Goal: Task Accomplishment & Management: Manage account settings

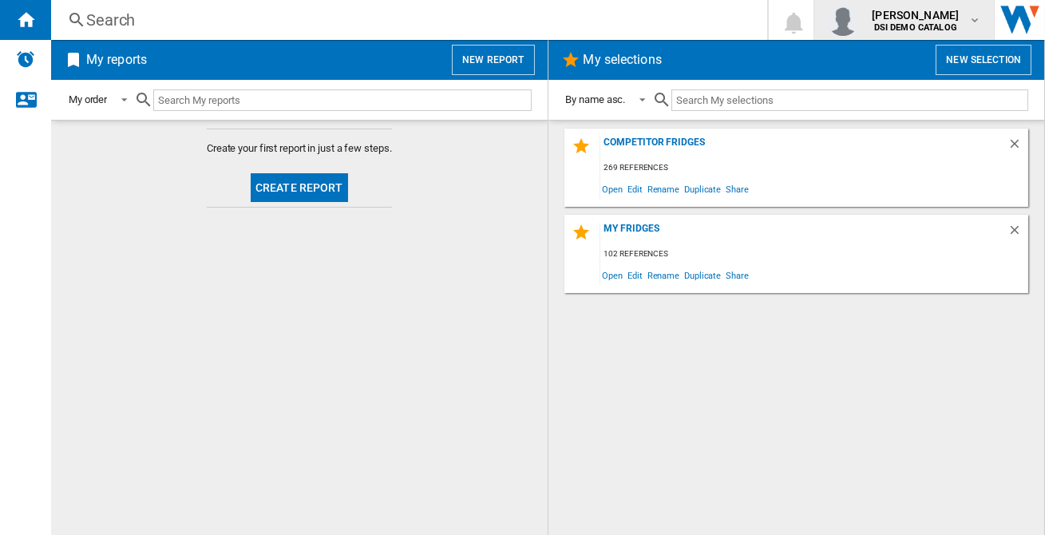
click at [905, 18] on span "[PERSON_NAME]" at bounding box center [915, 15] width 87 height 16
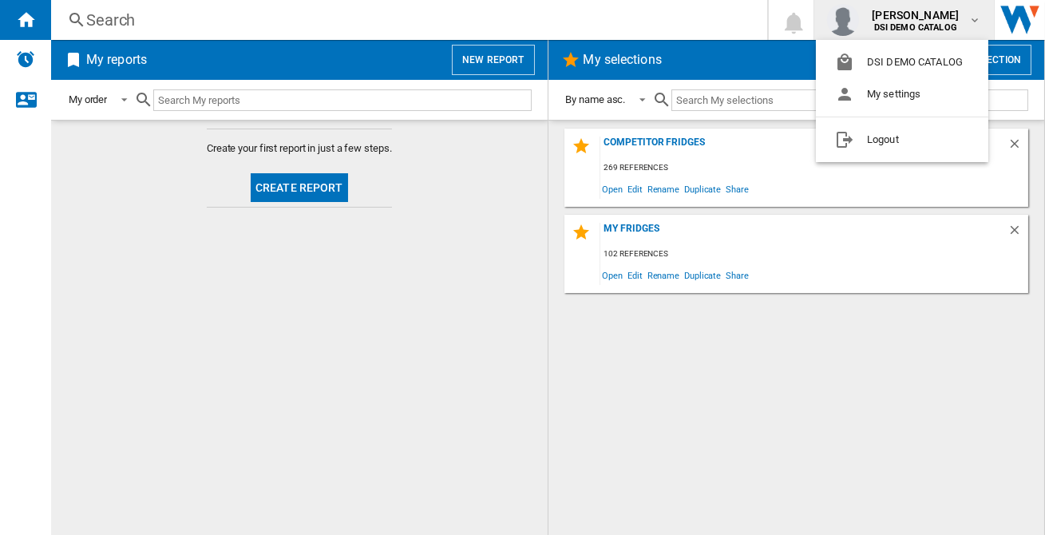
click at [21, 100] on md-backdrop at bounding box center [522, 267] width 1045 height 535
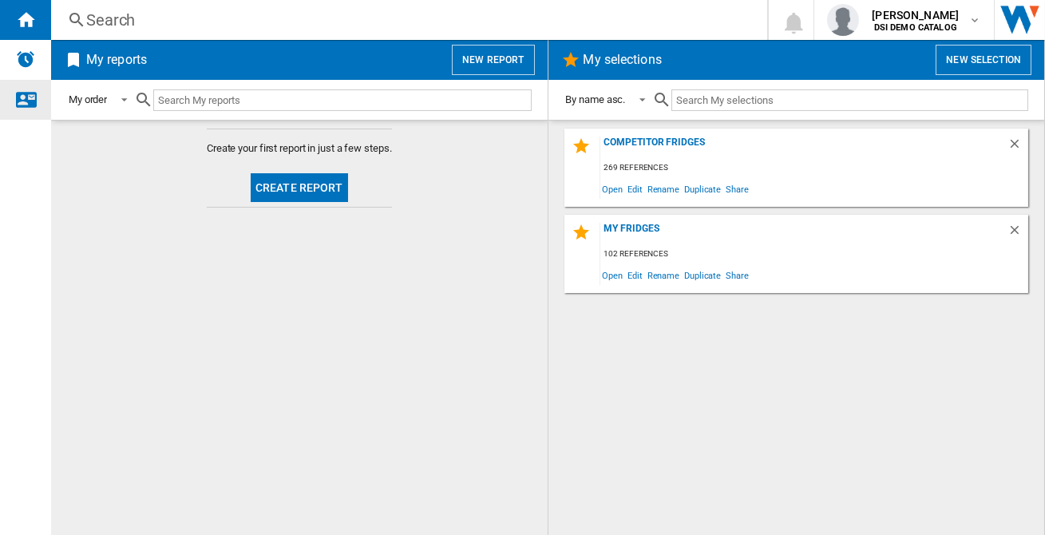
click at [26, 100] on ng-md-icon "Contact us" at bounding box center [25, 98] width 19 height 19
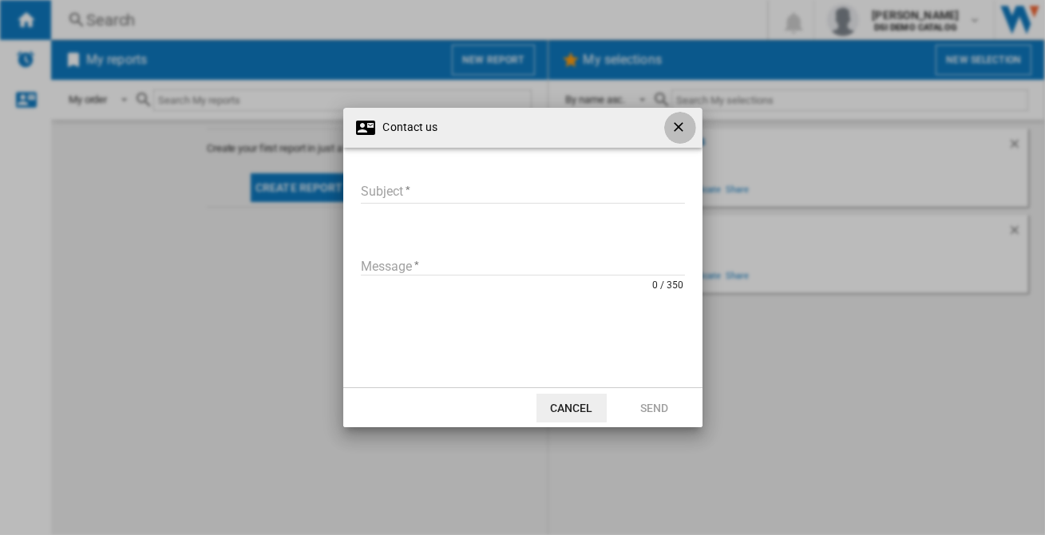
click at [683, 130] on ng-md-icon "getI18NText('BUTTONS.CLOSE_DIALOG')" at bounding box center [680, 128] width 19 height 19
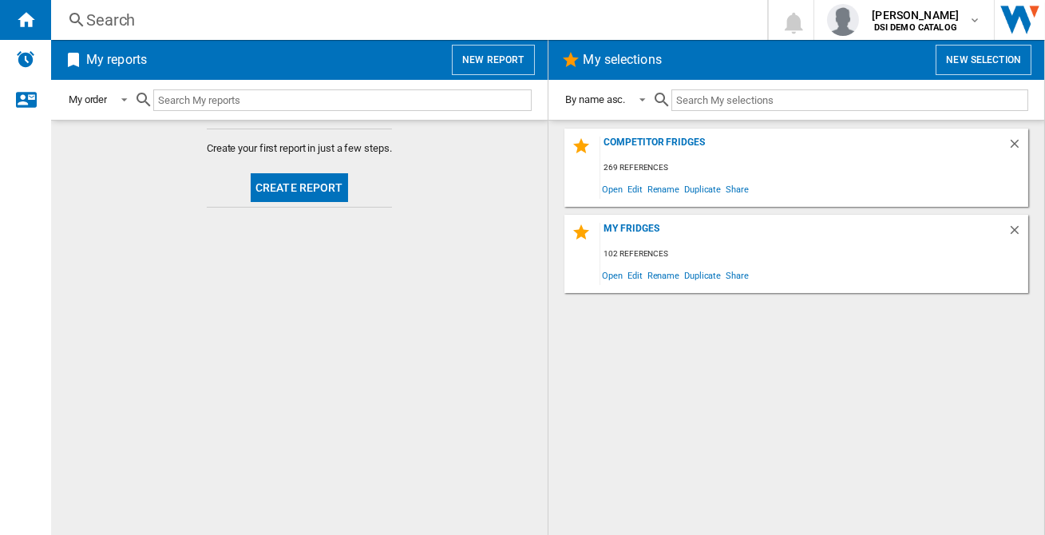
click at [464, 322] on md-content "Create your first report in just a few steps. Create report" at bounding box center [299, 327] width 497 height 415
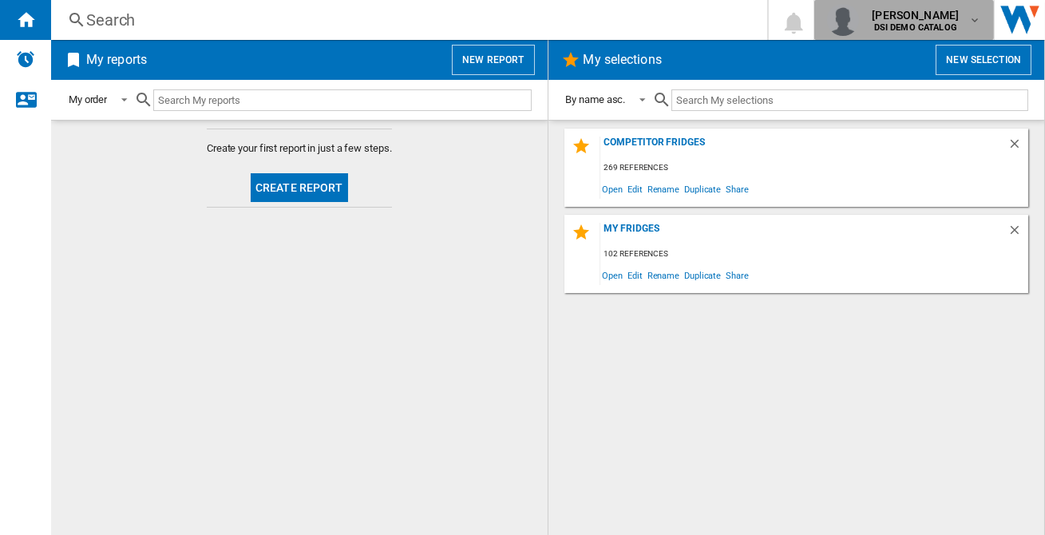
click at [952, 25] on b "DSI DEMO CATALOG" at bounding box center [915, 27] width 83 height 10
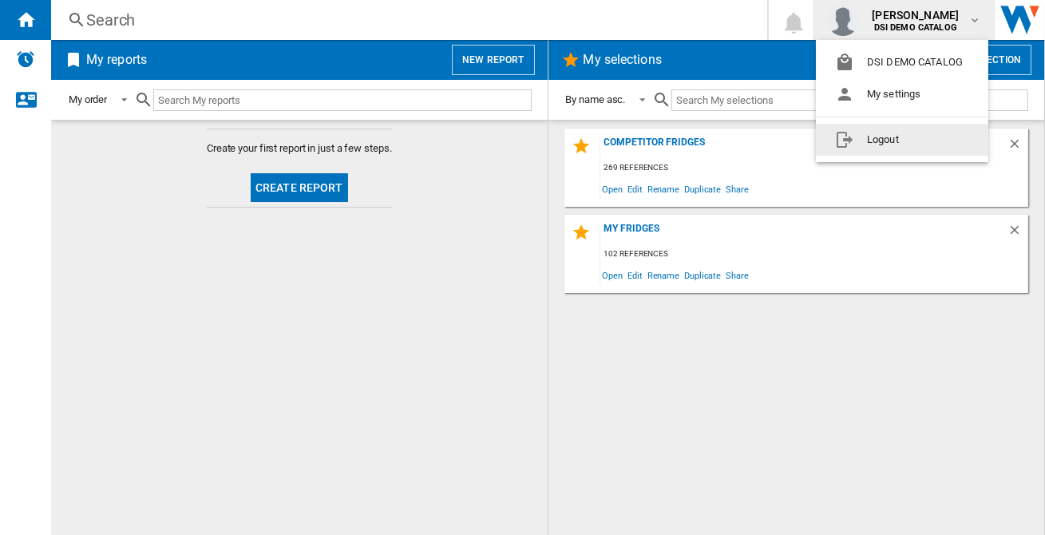
click at [873, 144] on button "Logout" at bounding box center [902, 140] width 172 height 32
